Goal: Check status: Check status

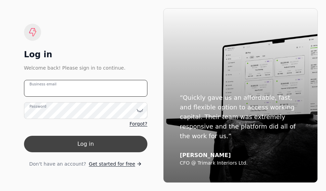
type email "[EMAIL_ADDRESS][DOMAIN_NAME]"
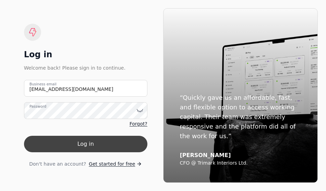
click at [101, 145] on button "Log in" at bounding box center [85, 144] width 123 height 16
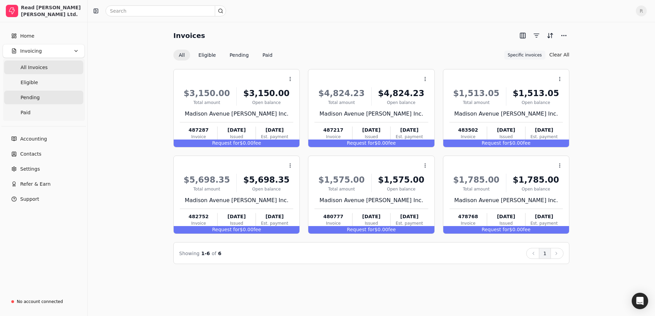
click at [35, 99] on span "Pending" at bounding box center [30, 97] width 19 height 7
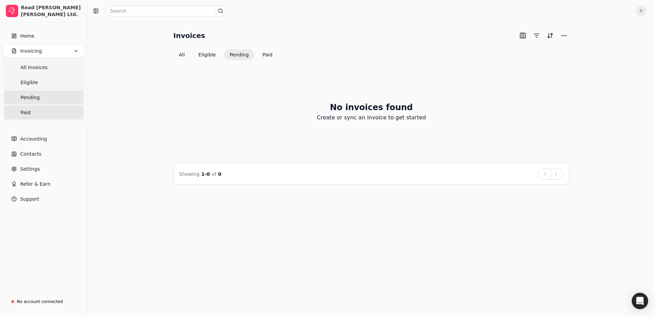
click at [35, 110] on link "Paid" at bounding box center [43, 113] width 79 height 14
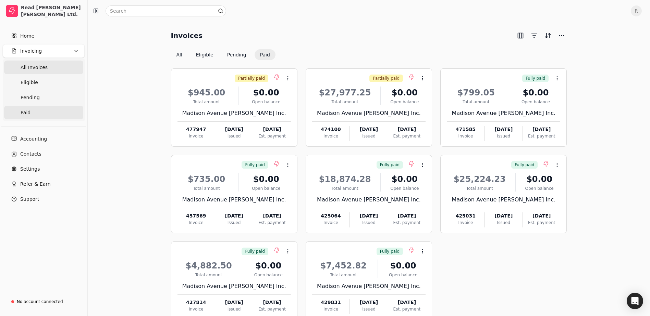
click at [44, 69] on span "All Invoices" at bounding box center [34, 67] width 27 height 7
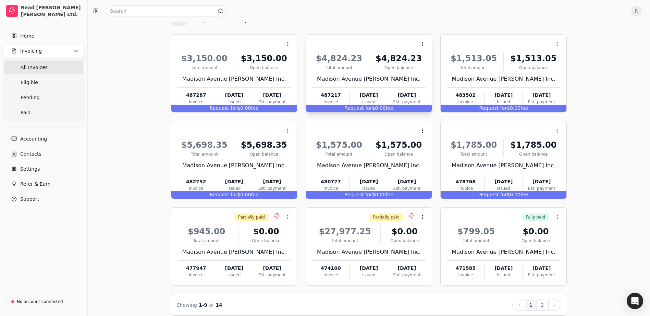
scroll to position [42, 0]
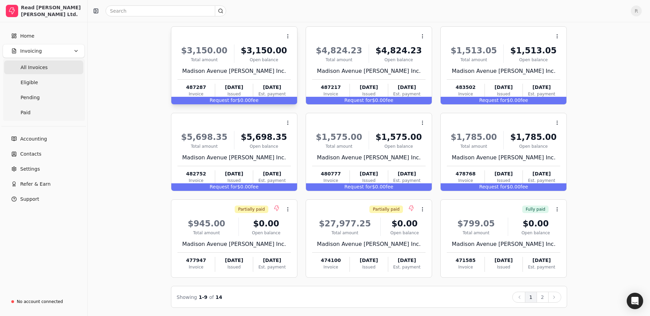
click at [247, 102] on div "Request for $0.00 fee" at bounding box center [234, 101] width 126 height 8
click at [289, 37] on icon at bounding box center [287, 36] width 5 height 5
click at [289, 36] on icon at bounding box center [287, 36] width 5 height 5
click at [293, 56] on span "Open" at bounding box center [298, 53] width 13 height 7
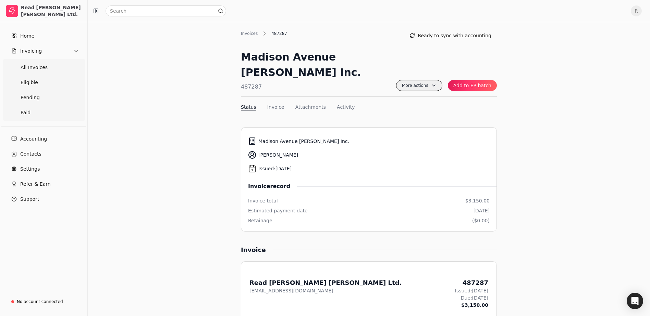
click at [325, 80] on span "More actions" at bounding box center [419, 85] width 46 height 11
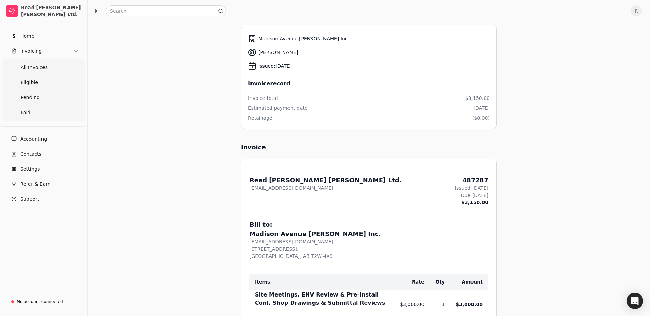
scroll to position [240, 0]
